Goal: Navigation & Orientation: Find specific page/section

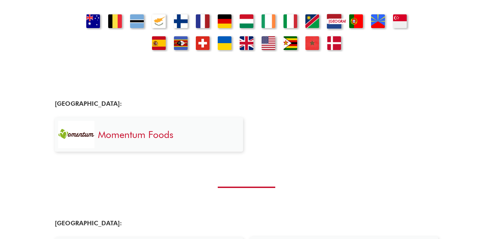
click at [336, 22] on link "[GEOGRAPHIC_DATA]" at bounding box center [333, 18] width 23 height 23
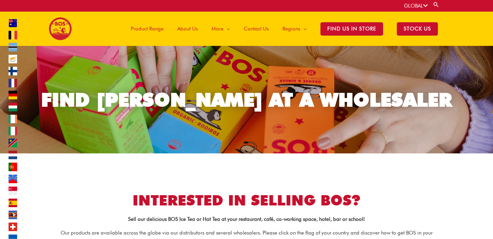
click at [423, 7] on icon at bounding box center [425, 5] width 4 height 5
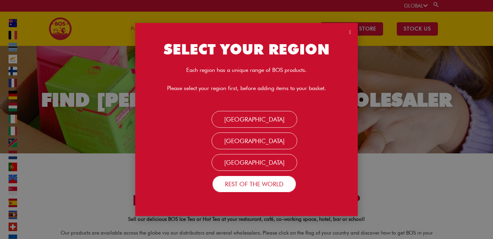
click at [268, 184] on link "Rest Of the World" at bounding box center [254, 184] width 84 height 16
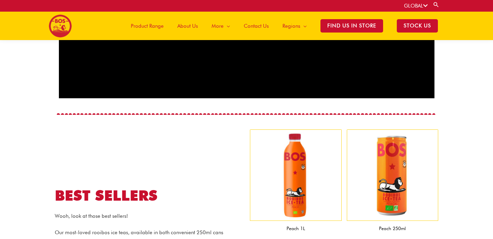
scroll to position [383, 0]
